Goal: Entertainment & Leisure: Browse casually

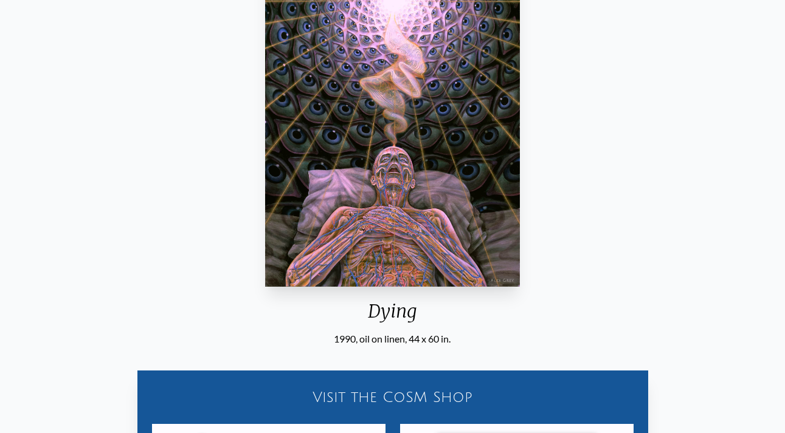
scroll to position [220, 0]
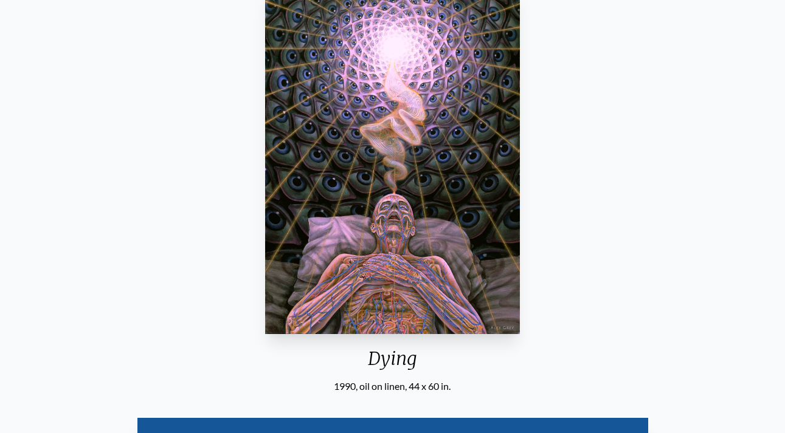
click at [438, 204] on img "104 / 133" at bounding box center [392, 161] width 255 height 346
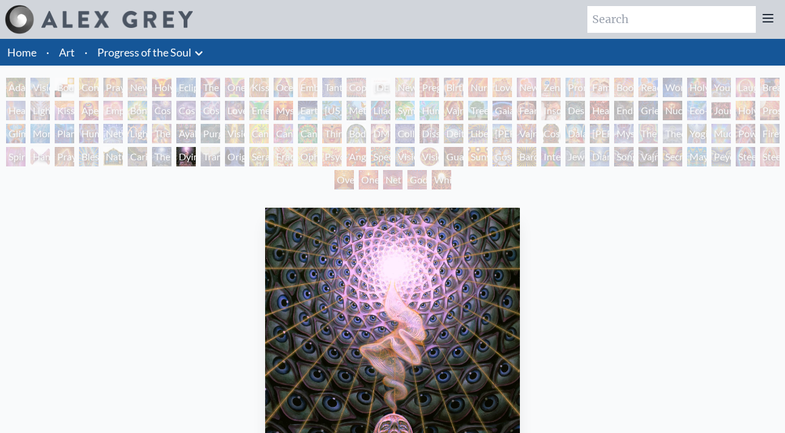
scroll to position [36, 0]
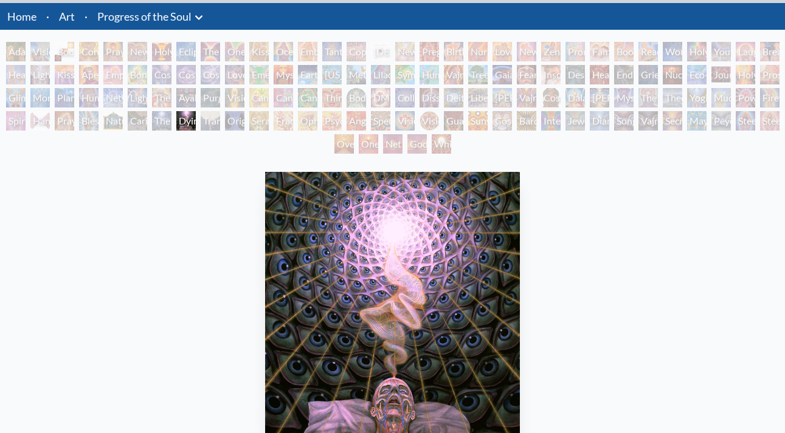
drag, startPoint x: 438, startPoint y: 204, endPoint x: 228, endPoint y: 232, distance: 211.5
click at [21, 48] on div "Adam & Eve" at bounding box center [15, 51] width 19 height 19
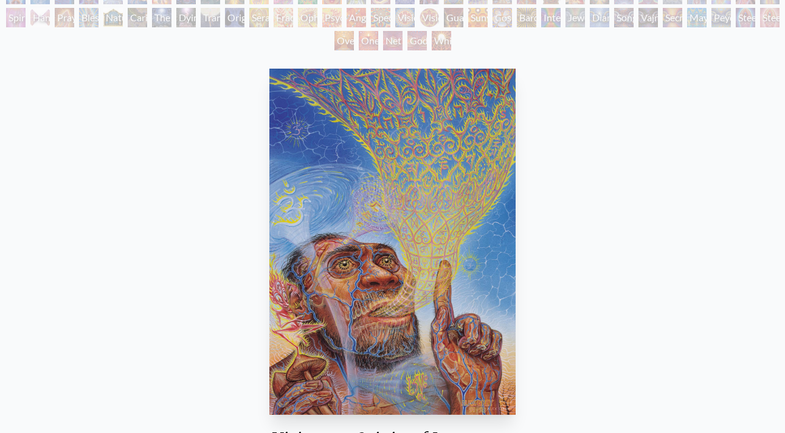
scroll to position [146, 0]
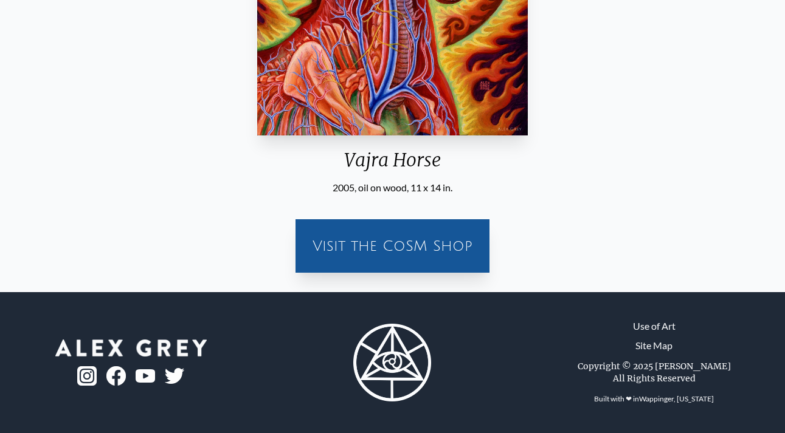
scroll to position [201, 0]
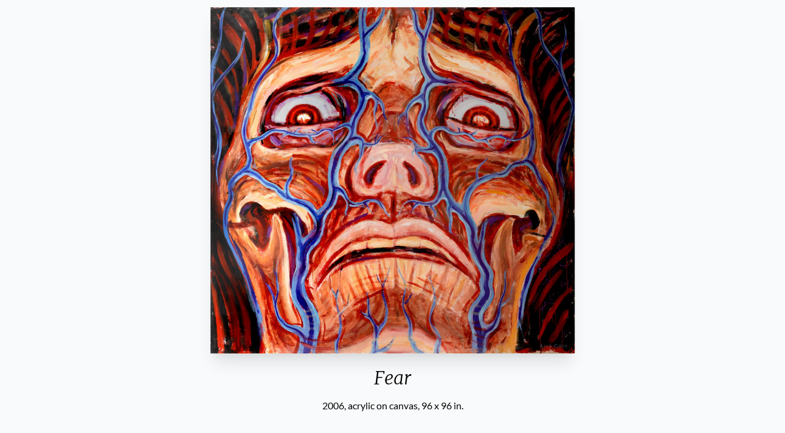
click at [656, 336] on div "Fear 2006, acrylic on canvas, 96 x 96 in. Visit the CoSM Shop" at bounding box center [392, 251] width 765 height 498
